Goal: Task Accomplishment & Management: Use online tool/utility

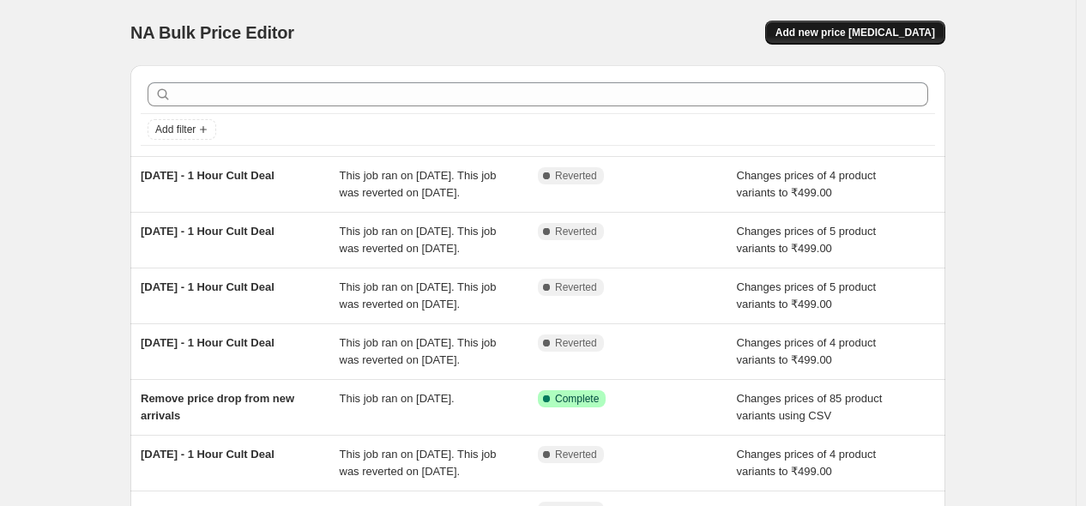
click at [856, 39] on span "Add new price [MEDICAL_DATA]" at bounding box center [855, 33] width 160 height 14
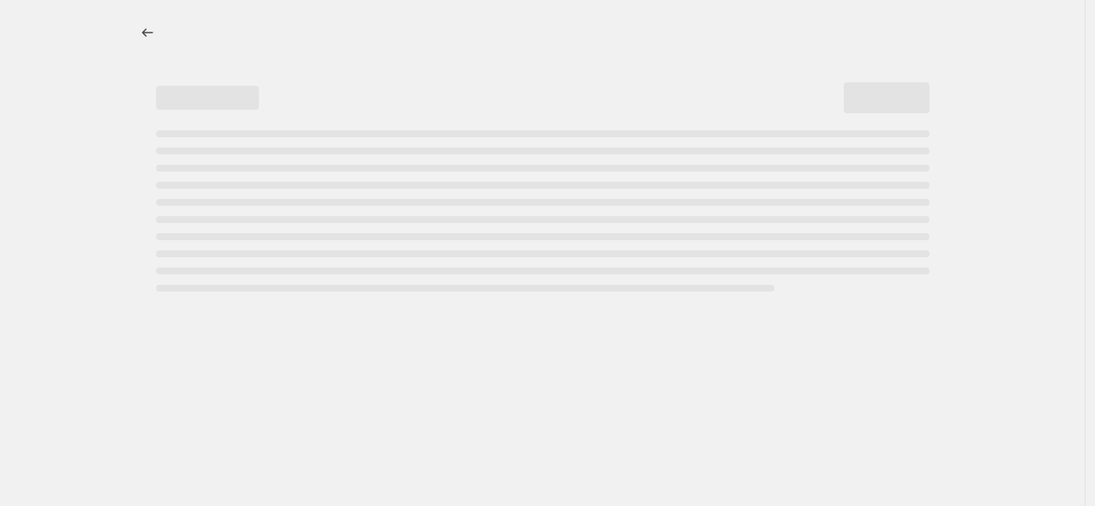
select select "percentage"
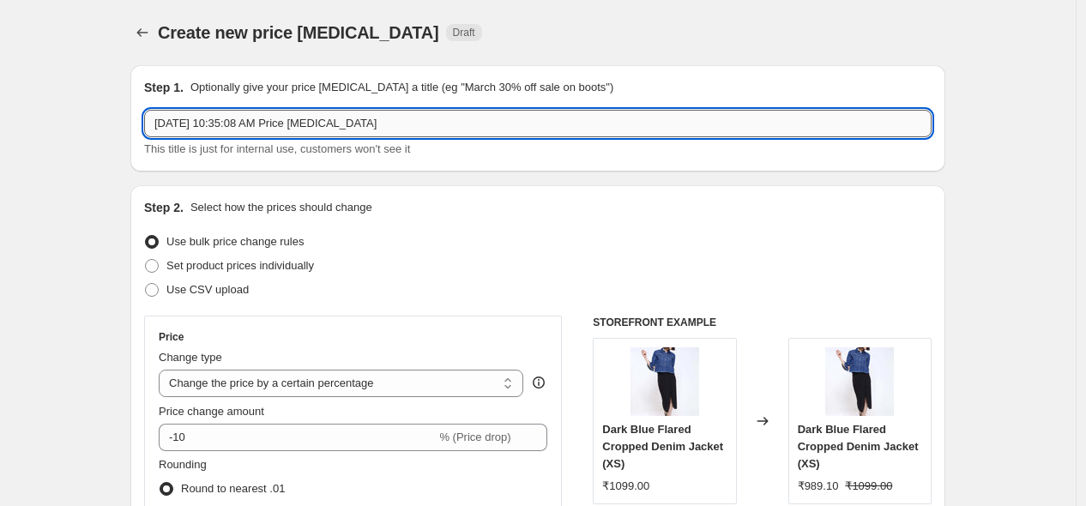
click at [226, 116] on input "[DATE] 10:35:08 AM Price [MEDICAL_DATA]" at bounding box center [537, 123] width 787 height 27
type input "11th Auguest - 1 Hour Cult Deal"
click at [414, 284] on div "Use CSV upload" at bounding box center [537, 290] width 787 height 24
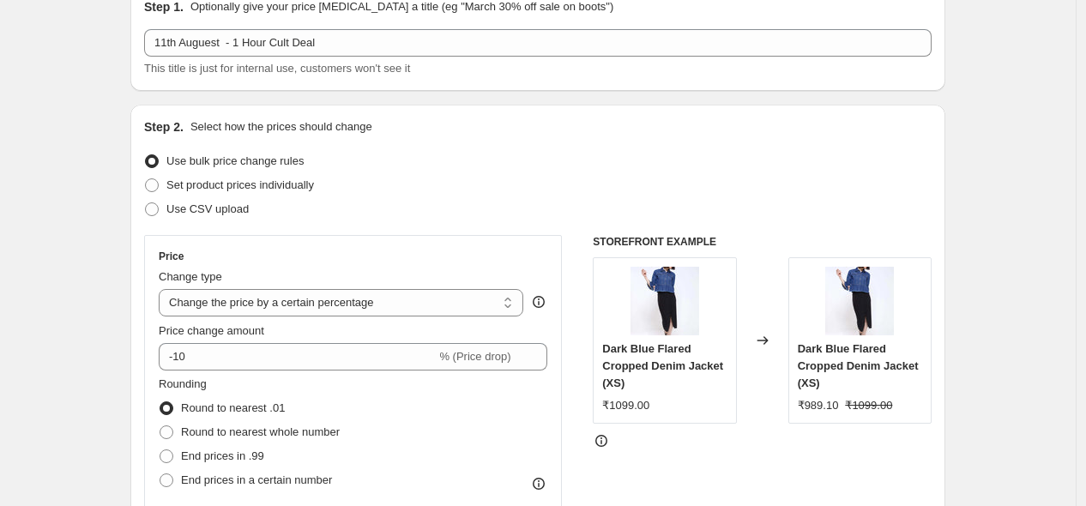
scroll to position [241, 0]
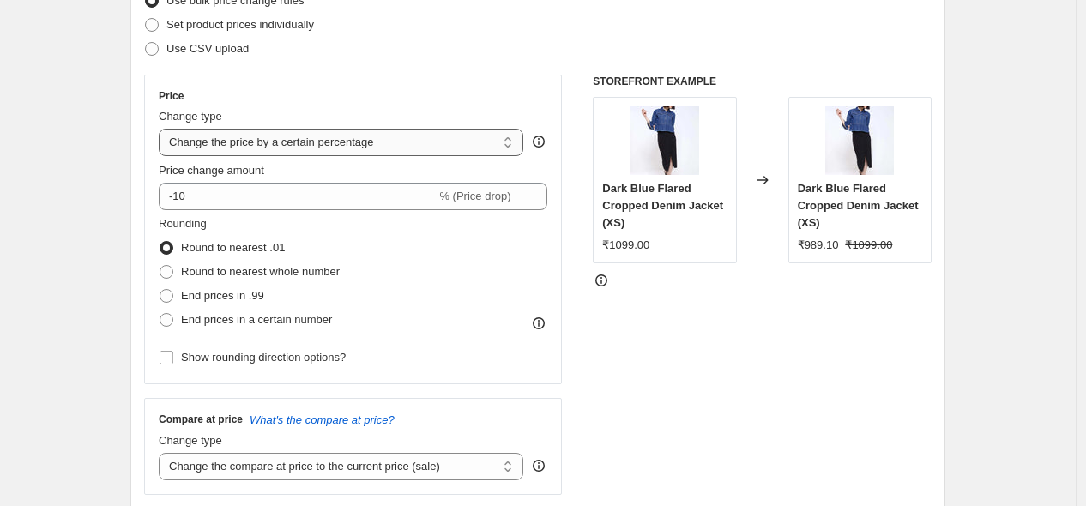
click at [356, 144] on select "Change the price to a certain amount Change the price by a certain amount Chang…" at bounding box center [341, 142] width 365 height 27
select select "to"
click at [163, 129] on select "Change the price to a certain amount Change the price by a certain amount Chang…" at bounding box center [341, 142] width 365 height 27
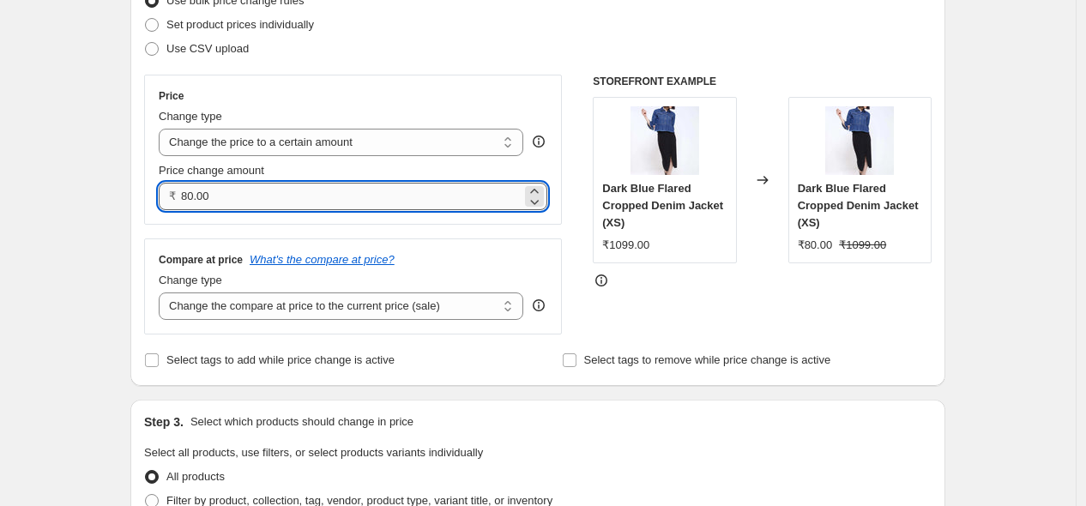
click at [287, 201] on input "80.00" at bounding box center [351, 196] width 341 height 27
type input "499.00"
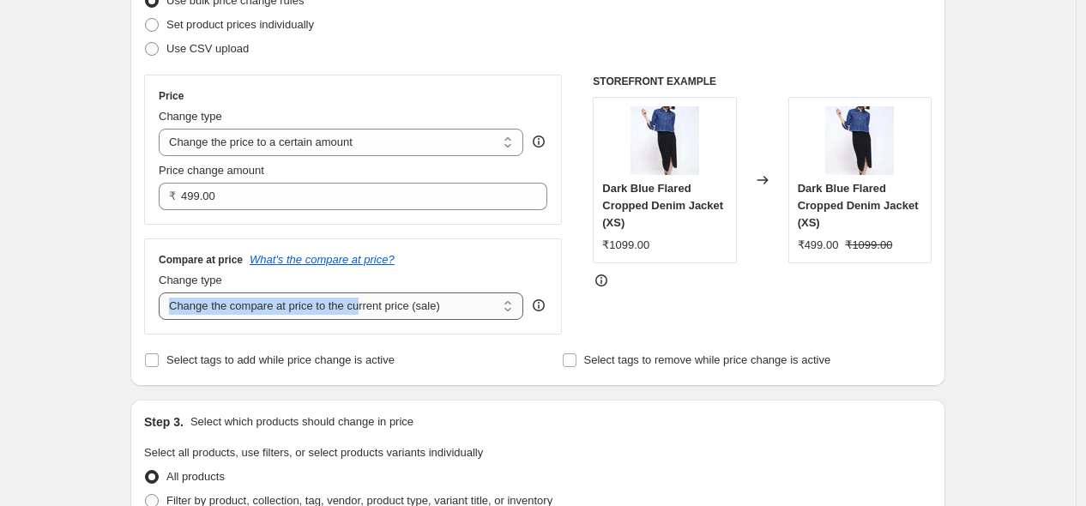
drag, startPoint x: 360, startPoint y: 322, endPoint x: 367, endPoint y: 312, distance: 11.7
click at [367, 312] on div "Compare at price What's the compare at price? Change type Change the compare at…" at bounding box center [353, 286] width 418 height 96
click at [367, 312] on select "Change the compare at price to the current price (sale) Change the compare at p…" at bounding box center [341, 306] width 365 height 27
select select "no_change"
click at [163, 293] on select "Change the compare at price to the current price (sale) Change the compare at p…" at bounding box center [341, 306] width 365 height 27
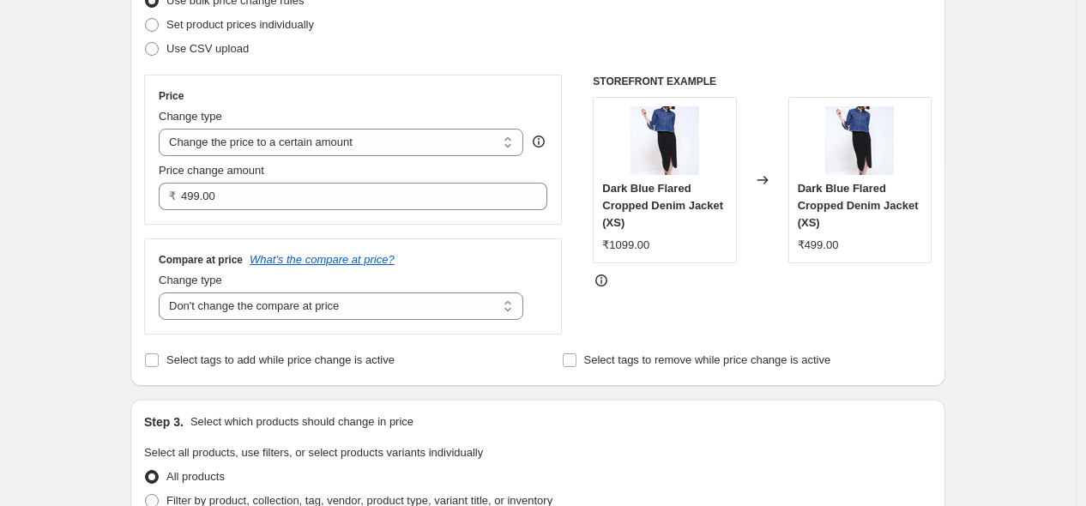
click at [586, 310] on div "Price Change type Change the price to a certain amount Change the price by a ce…" at bounding box center [537, 205] width 787 height 260
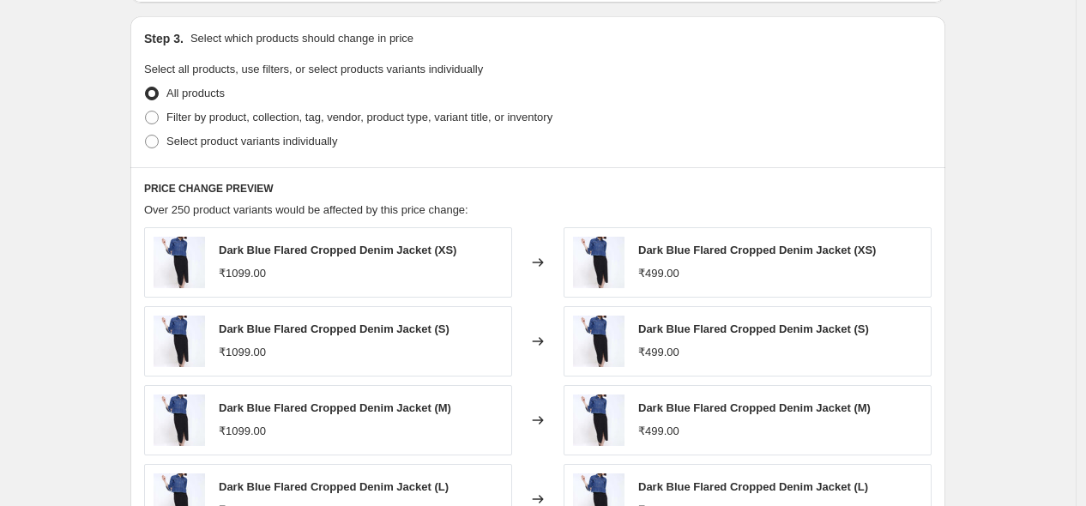
scroll to position [629, 0]
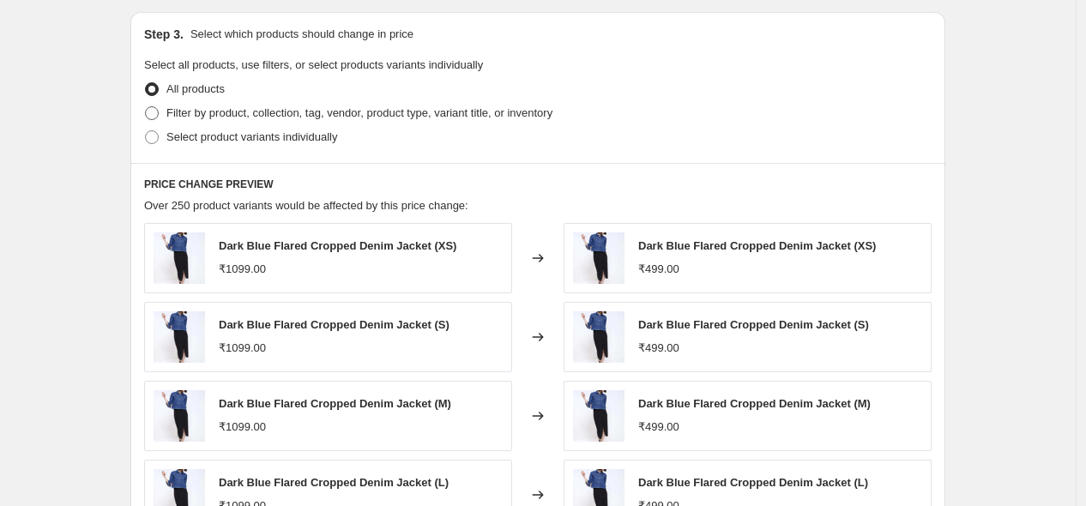
click at [330, 114] on span "Filter by product, collection, tag, vendor, product type, variant title, or inv…" at bounding box center [359, 112] width 386 height 13
click at [146, 107] on input "Filter by product, collection, tag, vendor, product type, variant title, or inv…" at bounding box center [145, 106] width 1 height 1
radio input "true"
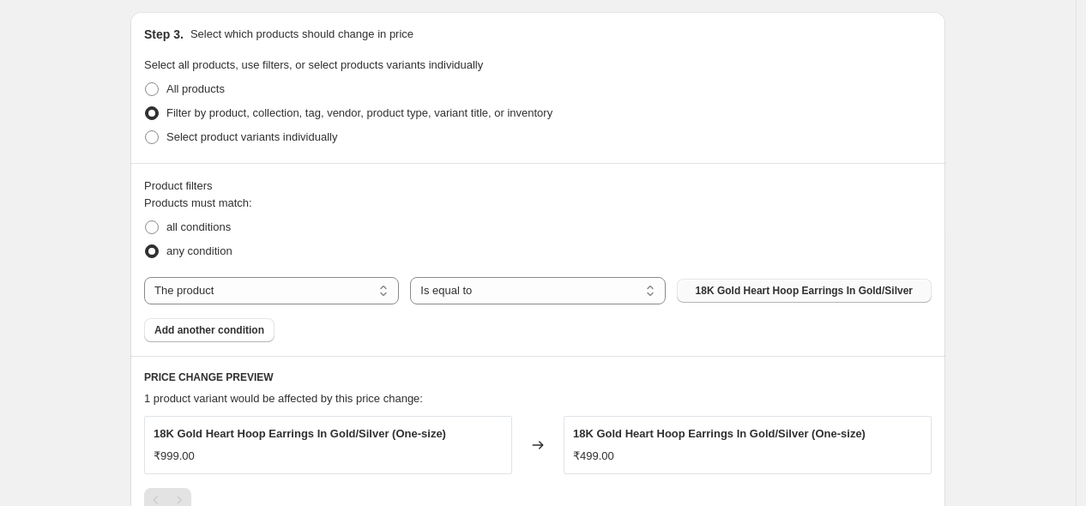
click at [776, 297] on span "18K Gold Heart Hoop Earrings In Gold/Silver" at bounding box center [804, 291] width 217 height 14
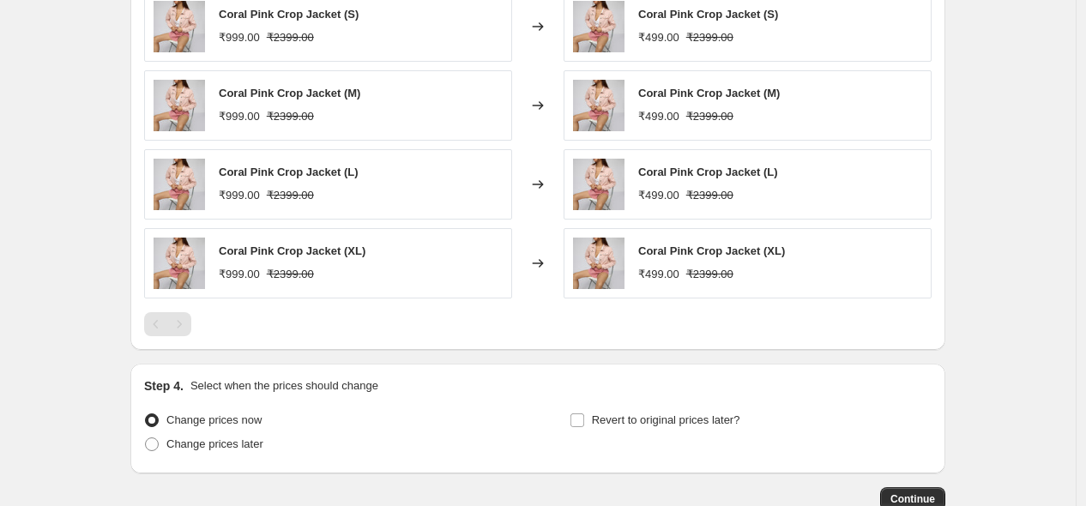
scroll to position [1165, 0]
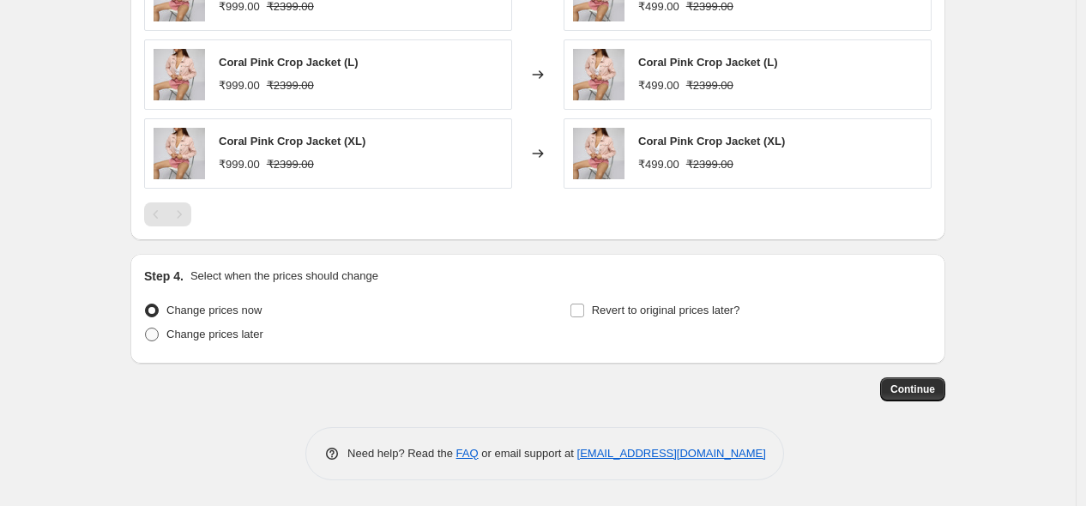
click at [247, 340] on span "Change prices later" at bounding box center [214, 334] width 97 height 13
click at [146, 329] on input "Change prices later" at bounding box center [145, 328] width 1 height 1
radio input "true"
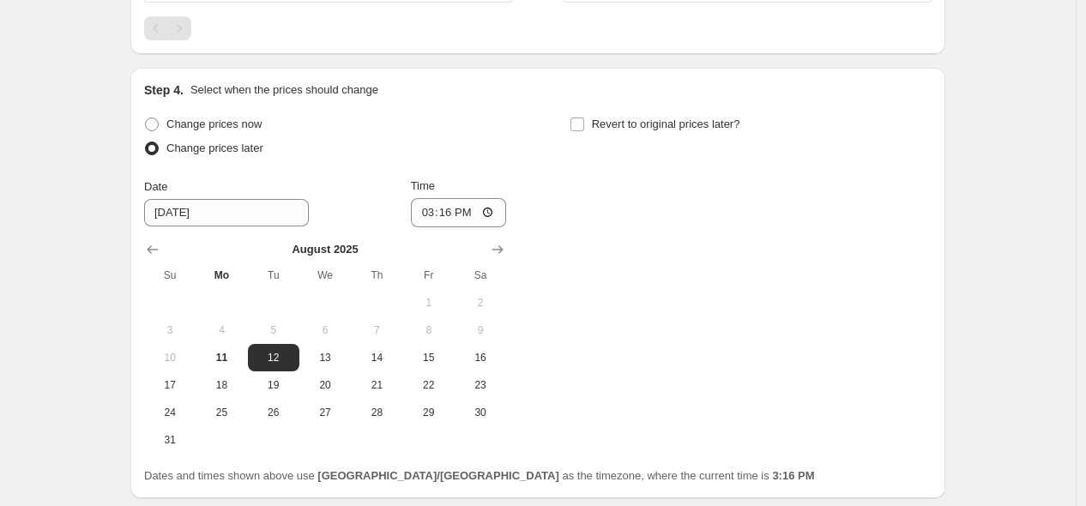
scroll to position [1368, 0]
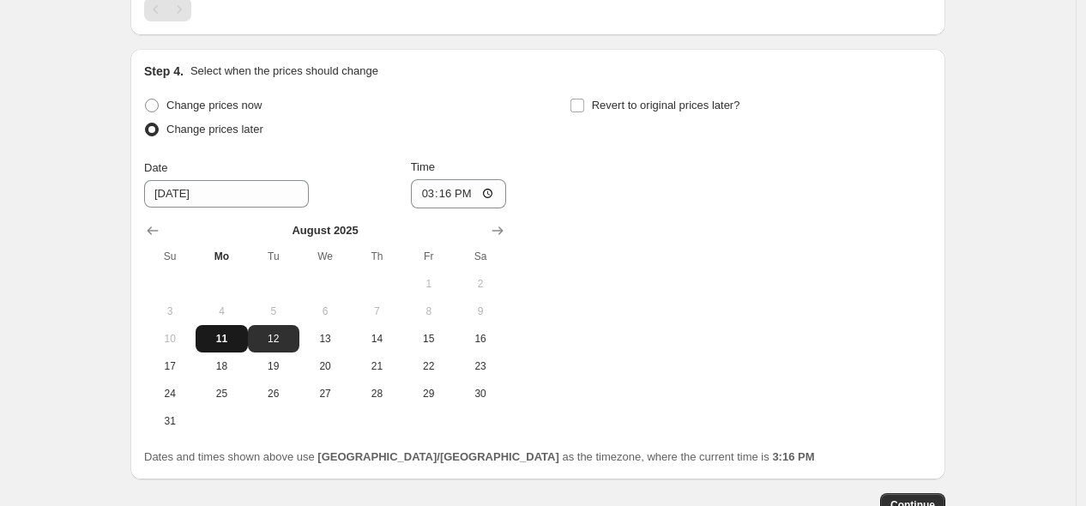
click at [240, 338] on span "11" at bounding box center [221, 339] width 38 height 14
type input "[DATE]"
click at [427, 198] on input "15:16" at bounding box center [459, 193] width 96 height 29
type input "22:00"
click at [683, 228] on div "Change prices now Change prices later Date [DATE] Time 22:00 [DATE] Su Mo Tu We…" at bounding box center [537, 264] width 787 height 341
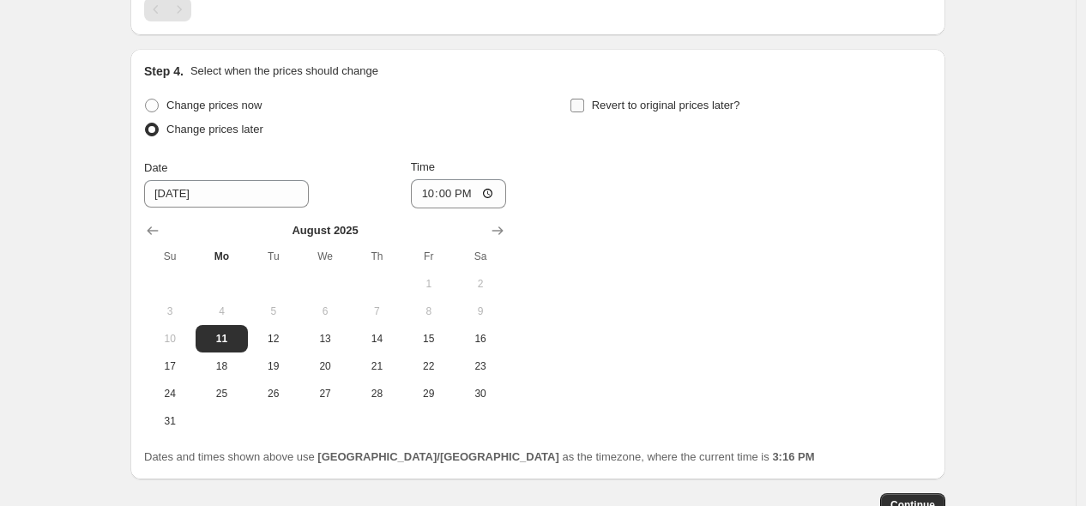
click at [580, 106] on input "Revert to original prices later?" at bounding box center [577, 106] width 14 height 14
checkbox input "true"
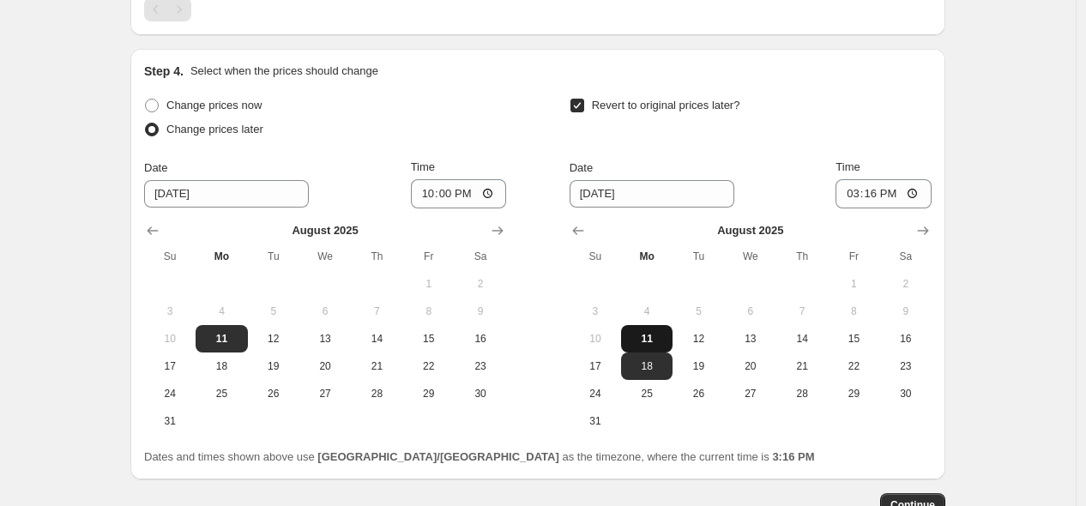
click at [661, 333] on span "11" at bounding box center [647, 339] width 38 height 14
type input "[DATE]"
click at [856, 194] on input "15:16" at bounding box center [884, 193] width 96 height 29
type input "23:00"
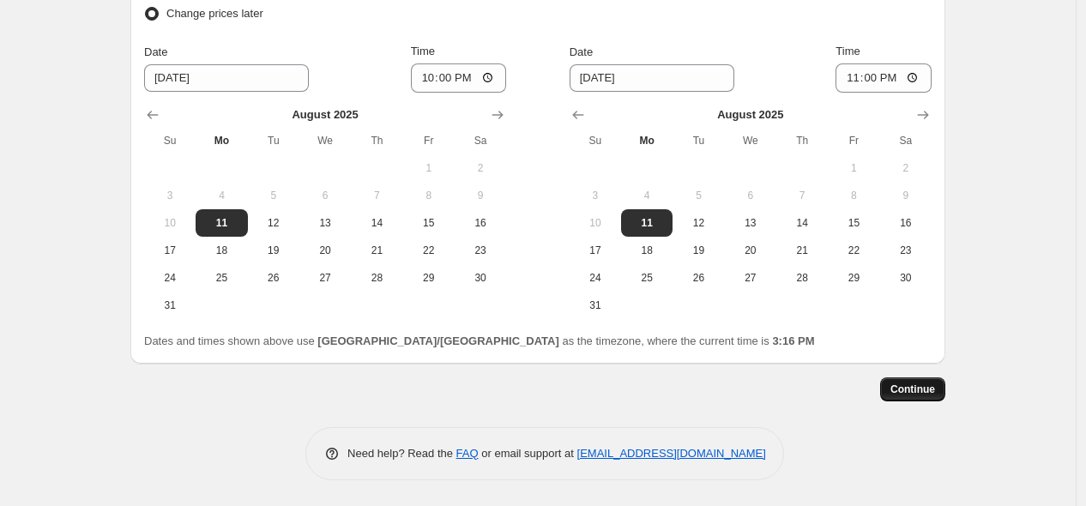
scroll to position [1486, 0]
click at [927, 389] on span "Continue" at bounding box center [912, 390] width 45 height 14
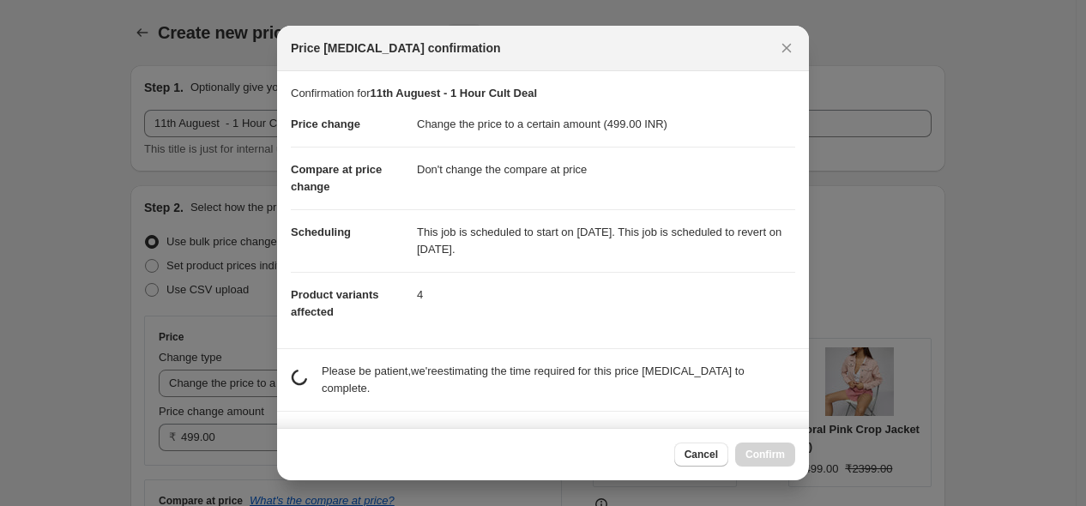
scroll to position [0, 0]
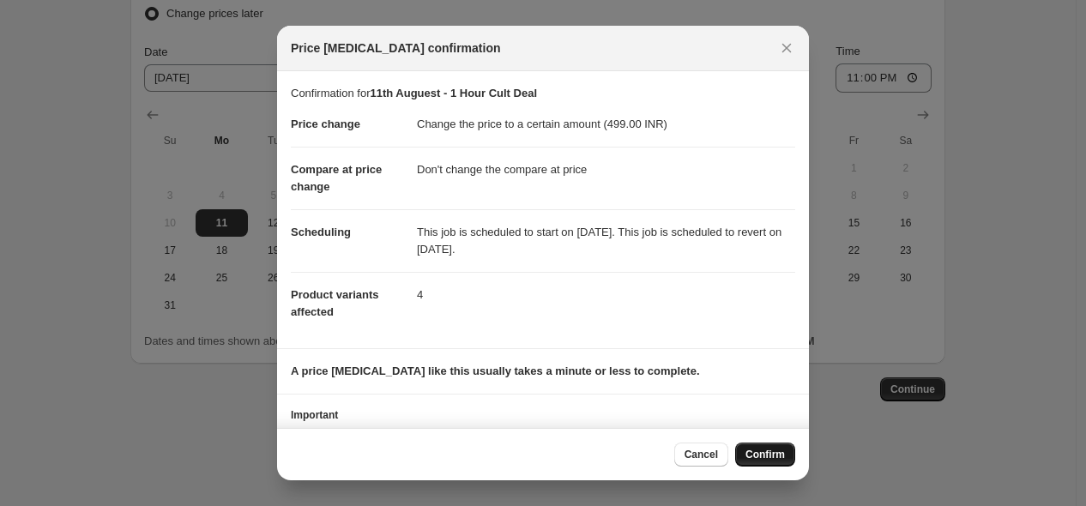
click at [773, 450] on span "Confirm" at bounding box center [764, 455] width 39 height 14
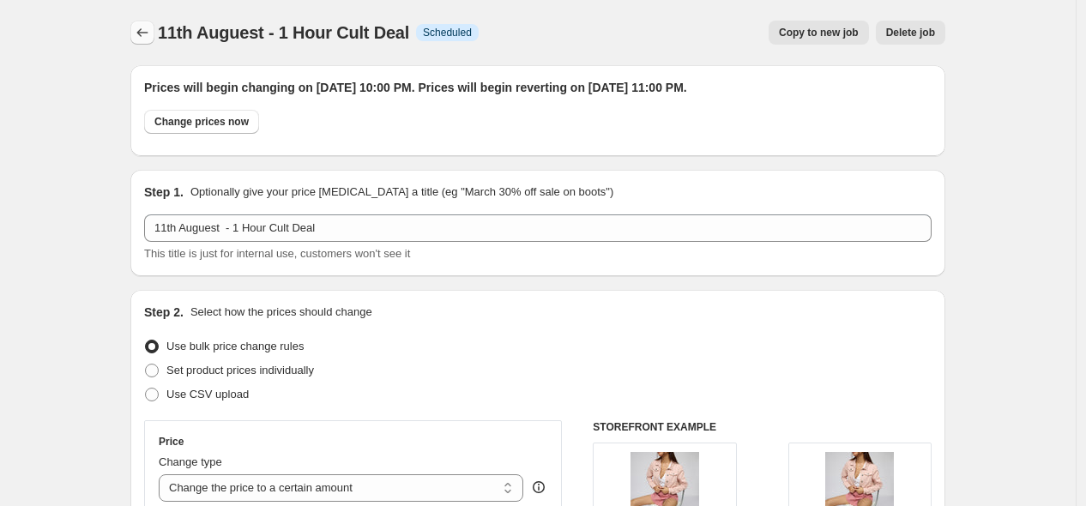
click at [142, 34] on icon "Price change jobs" at bounding box center [142, 32] width 17 height 17
